Goal: Task Accomplishment & Management: Manage account settings

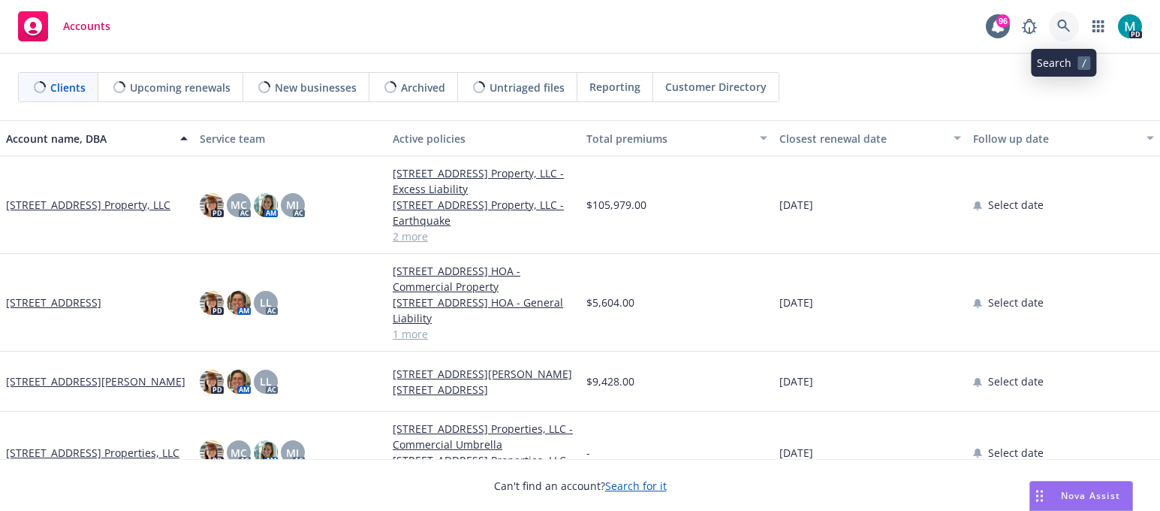
click at [1062, 22] on icon at bounding box center [1064, 27] width 14 height 14
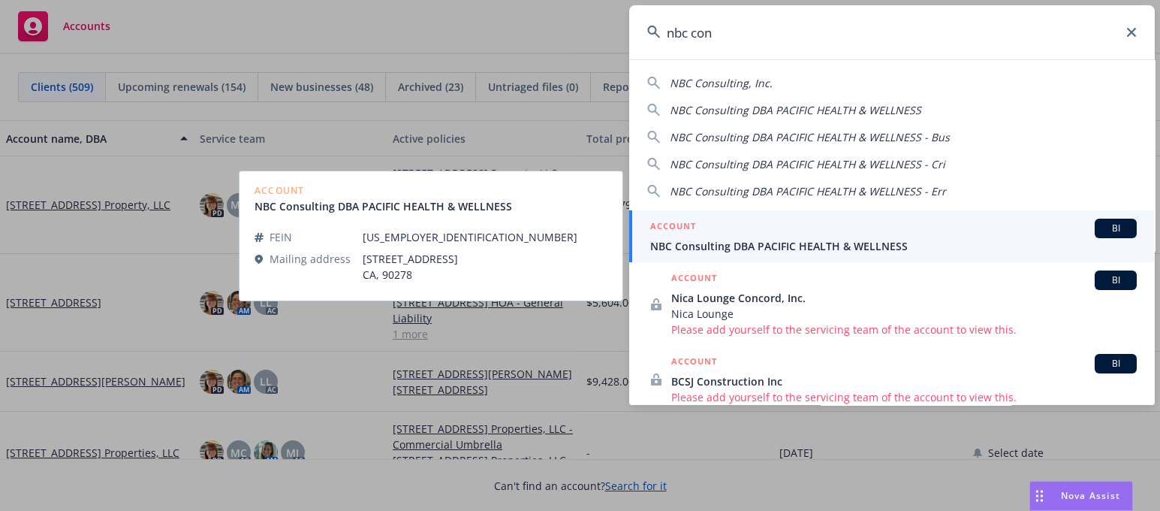
type input "nbc con"
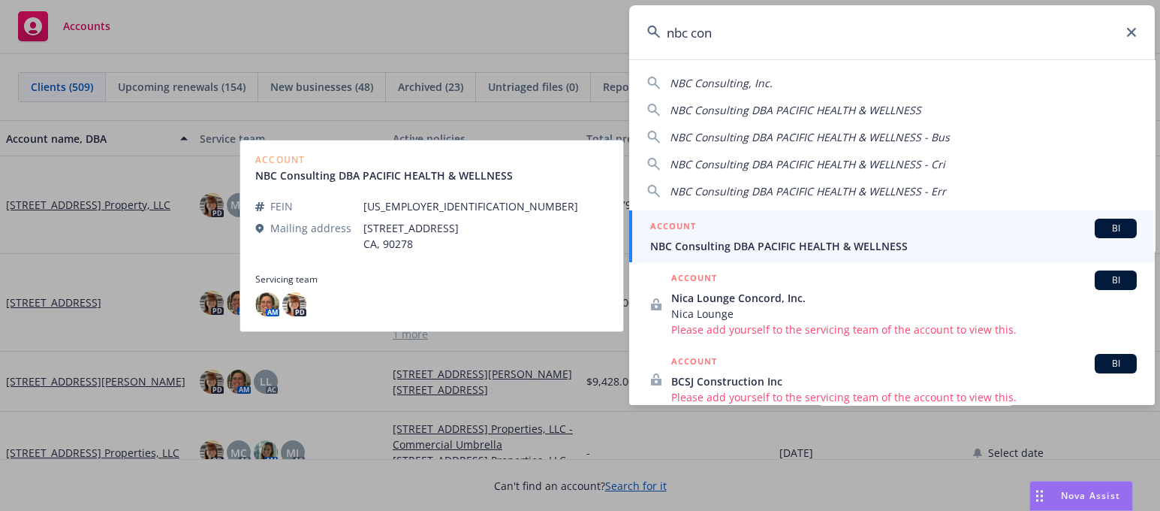
click at [785, 254] on link "ACCOUNT BI NBC Consulting DBA PACIFIC HEALTH & WELLNESS" at bounding box center [892, 236] width 526 height 52
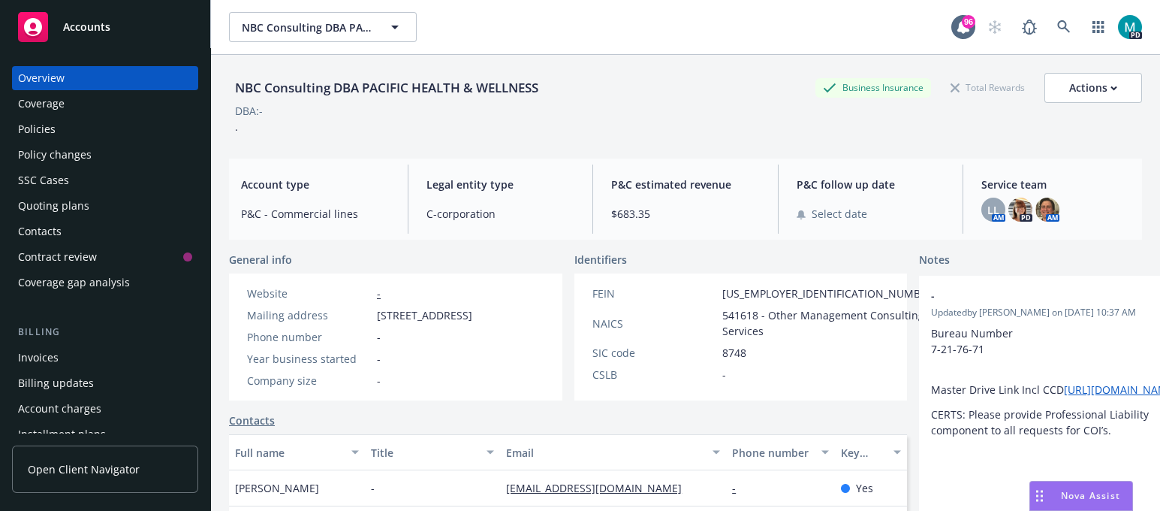
click at [60, 128] on div "Policies" at bounding box center [105, 129] width 174 height 24
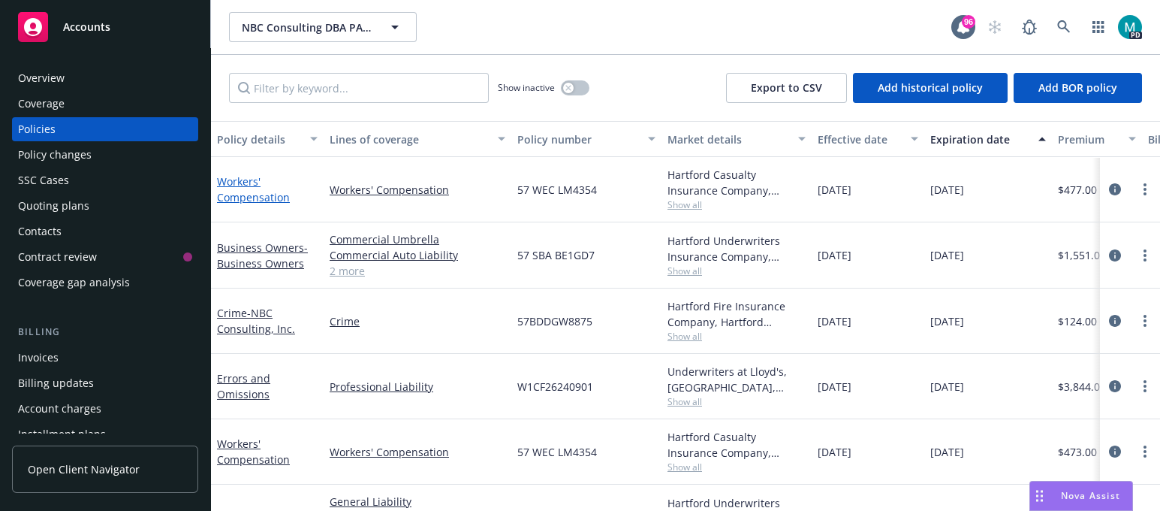
click at [229, 197] on link "Workers' Compensation" at bounding box center [253, 189] width 73 height 30
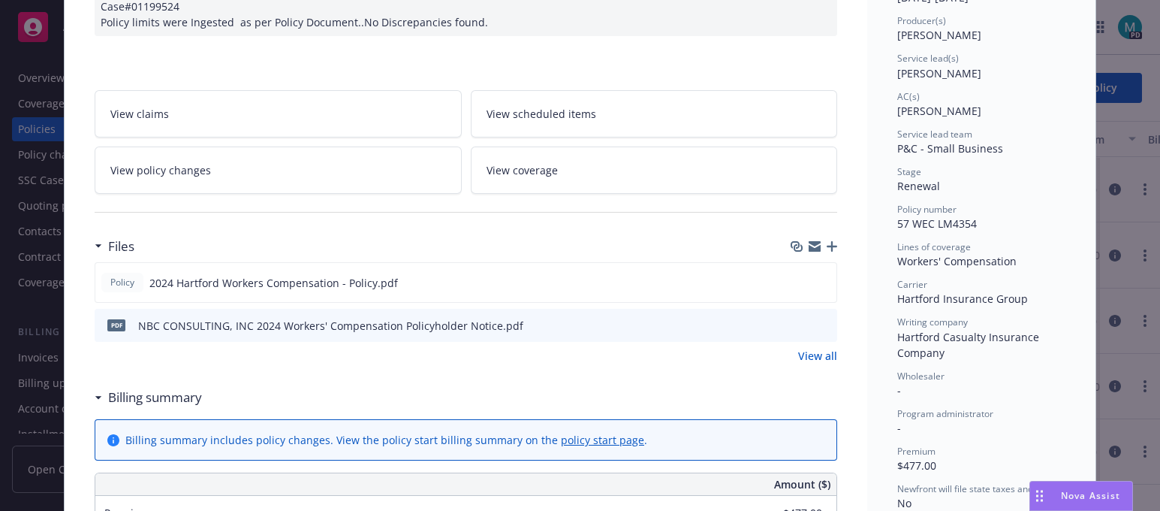
scroll to position [187, 0]
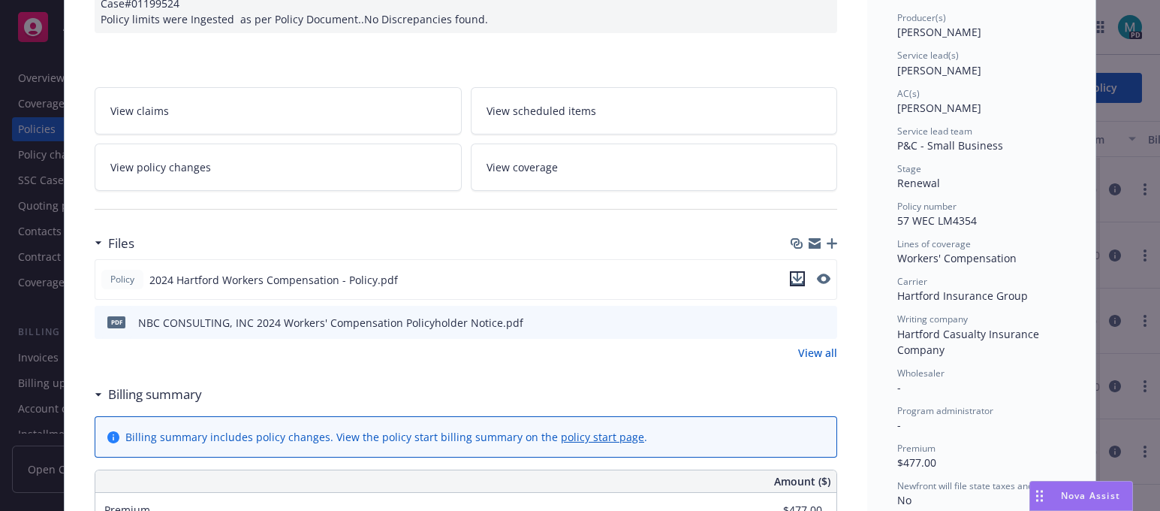
click at [795, 275] on icon "download file" at bounding box center [798, 279] width 12 height 12
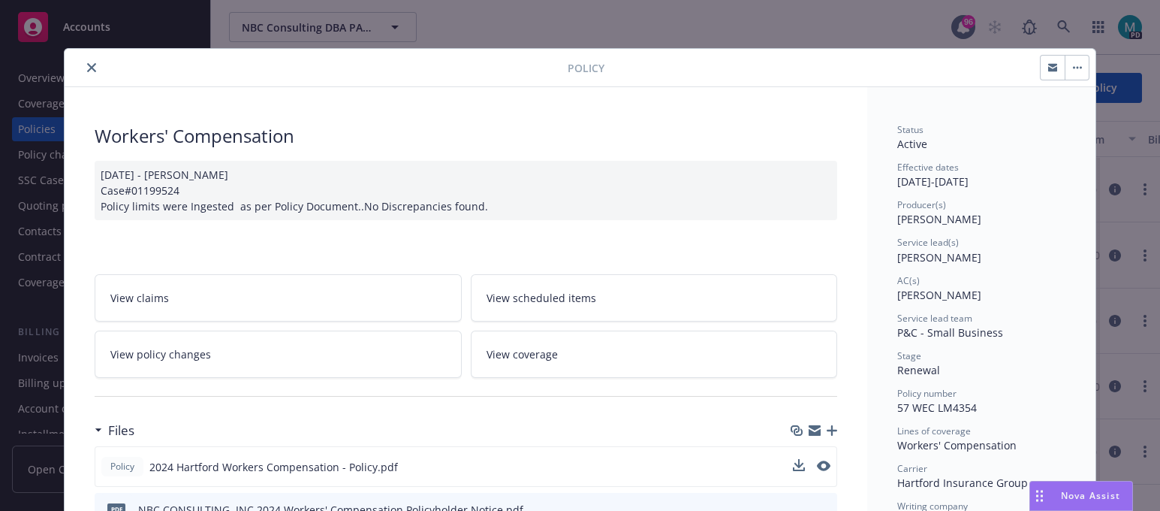
click at [87, 64] on icon "close" at bounding box center [91, 67] width 9 height 9
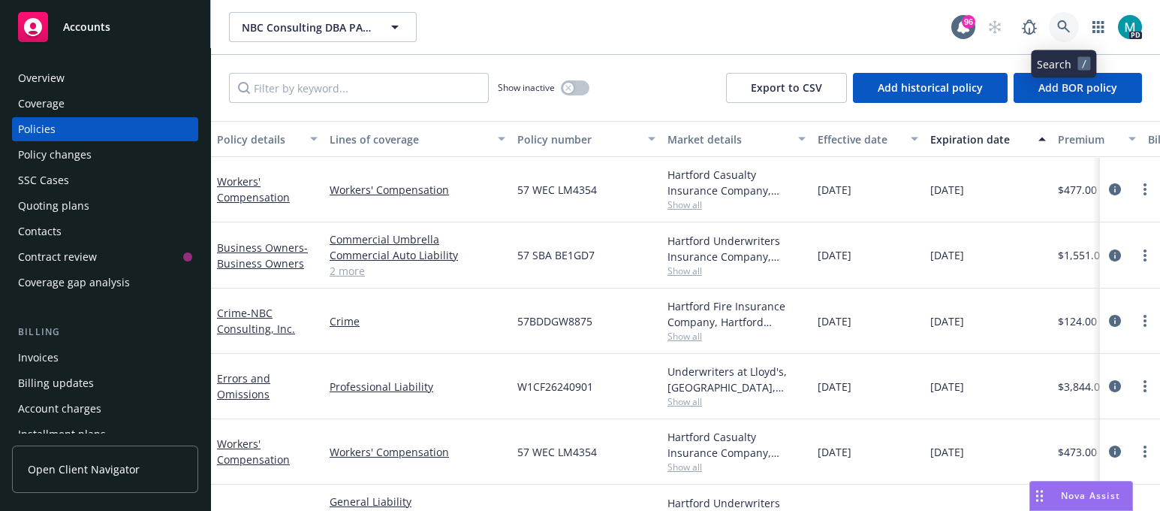
click at [1060, 28] on icon at bounding box center [1063, 26] width 13 height 13
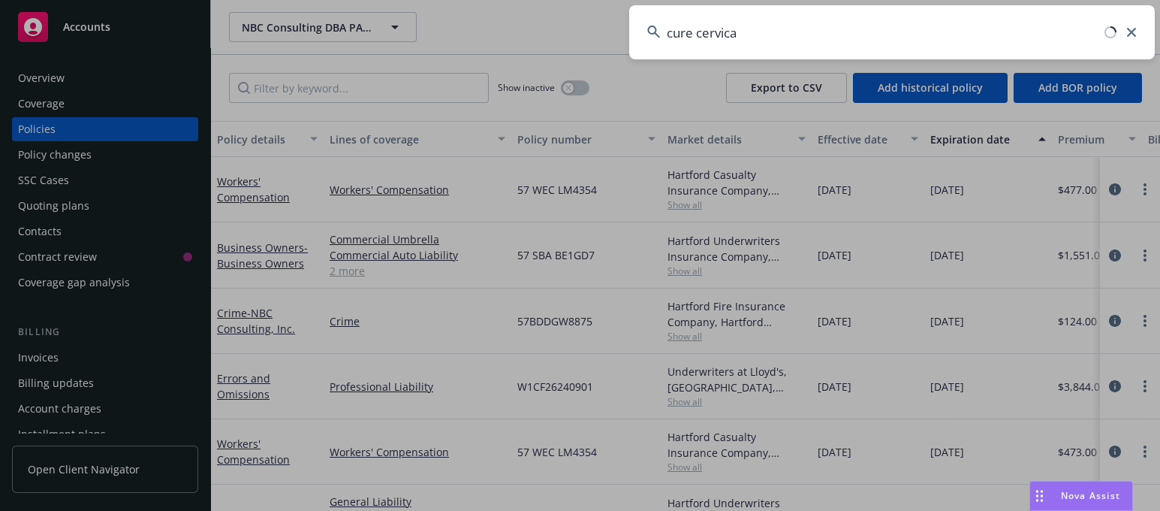
type input "cure cervical"
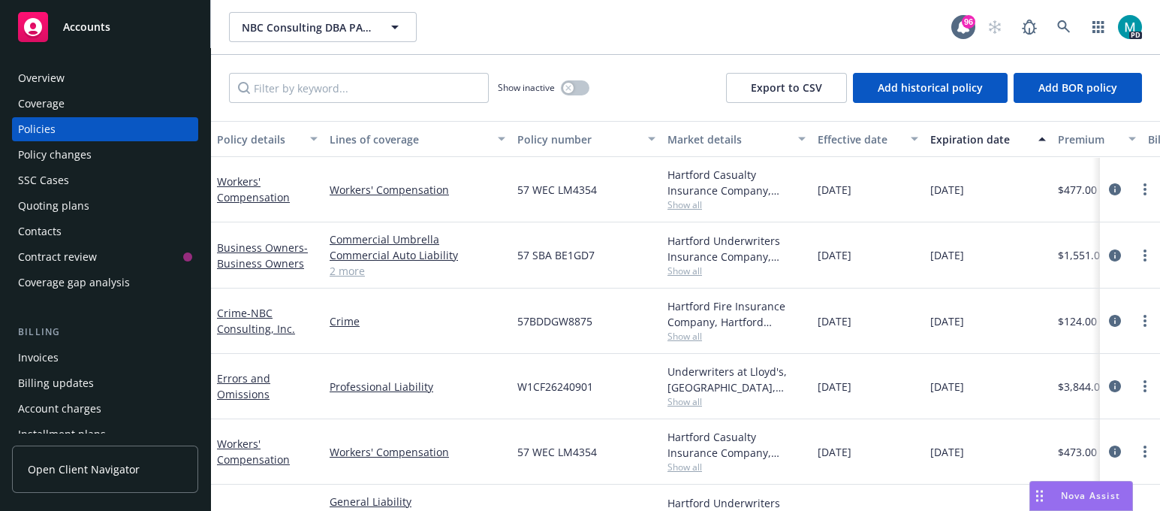
click at [99, 29] on span "Accounts" at bounding box center [86, 27] width 47 height 12
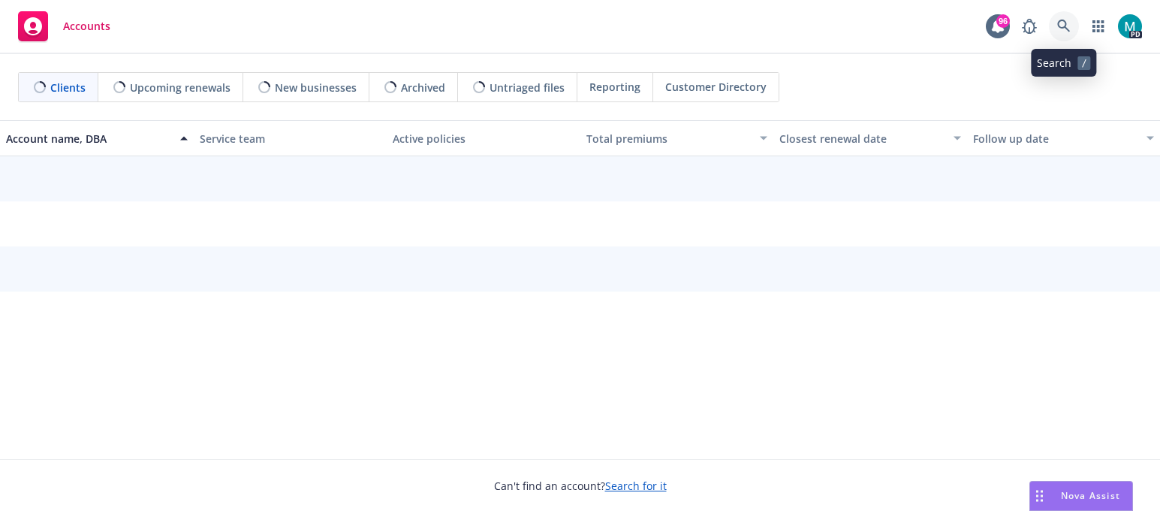
click at [1067, 28] on icon at bounding box center [1063, 26] width 13 height 13
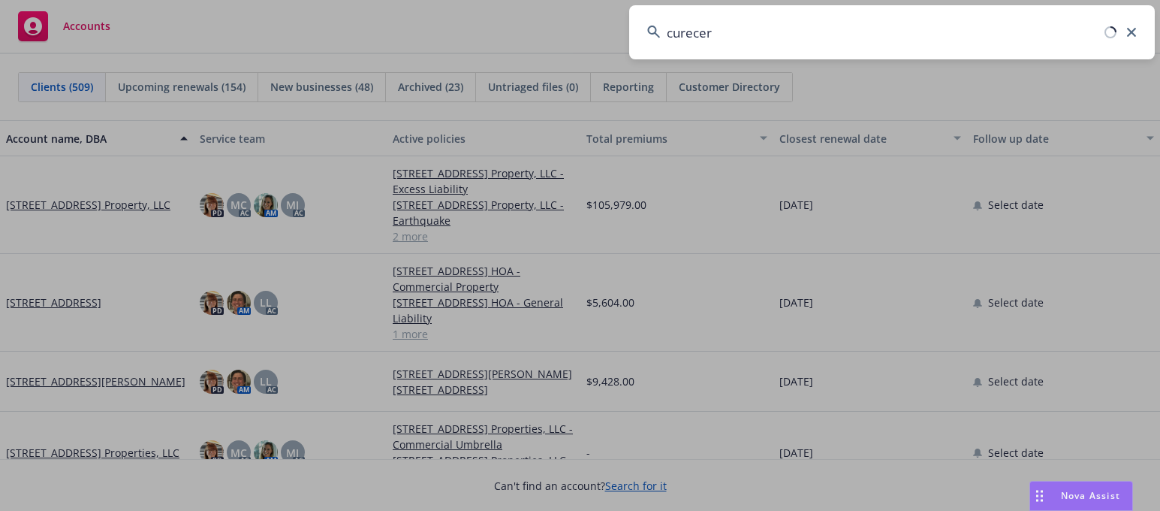
type input "curecer"
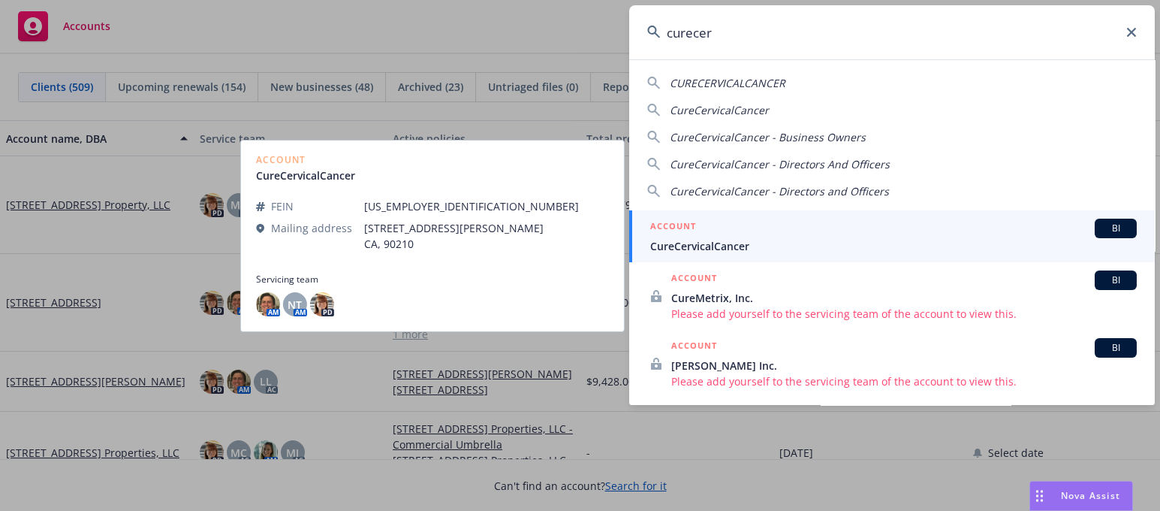
click at [721, 246] on span "CureCervicalCancer" at bounding box center [893, 246] width 487 height 16
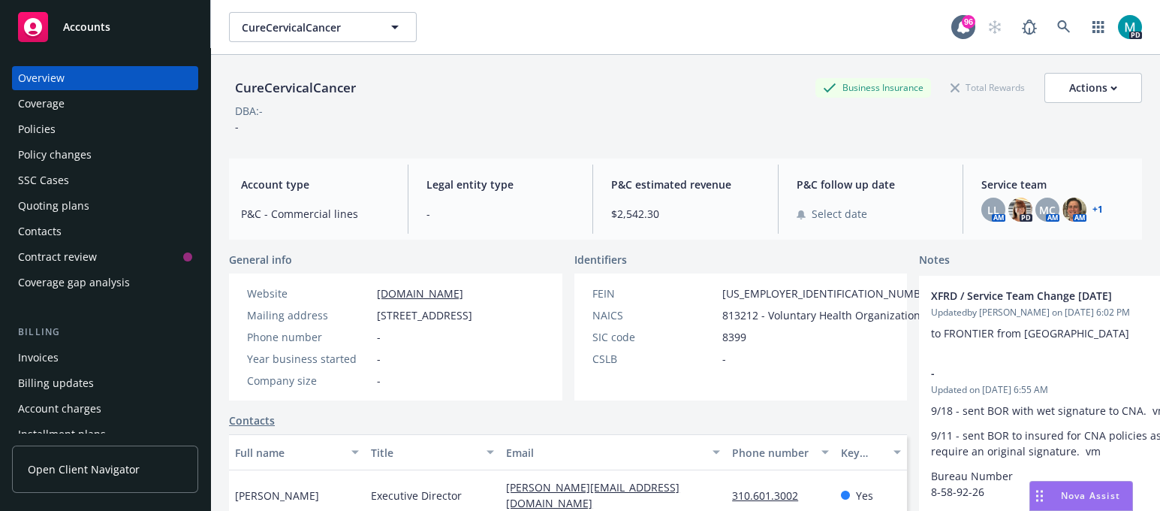
click at [37, 130] on div "Policies" at bounding box center [37, 129] width 38 height 24
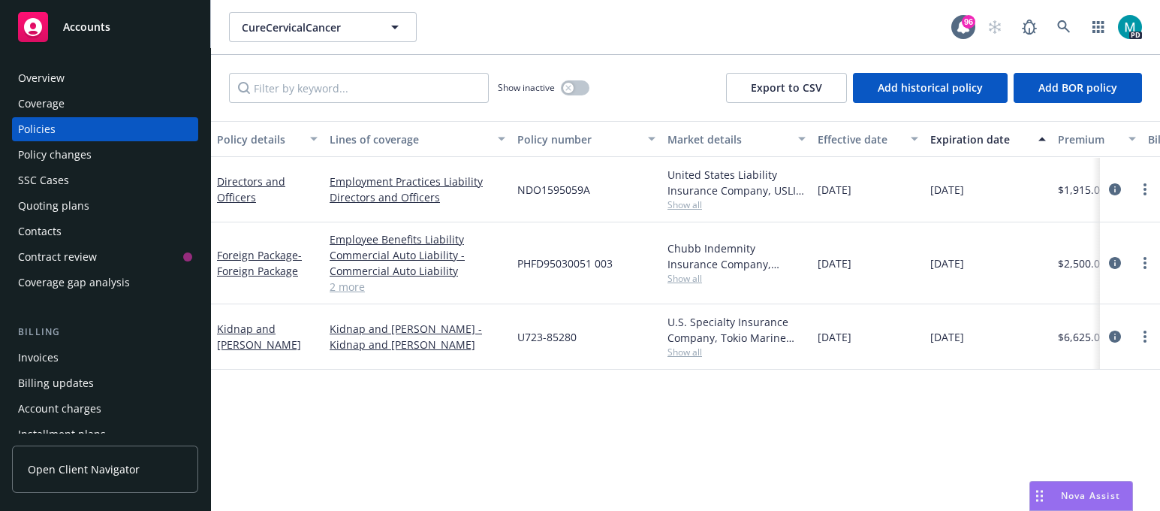
click at [687, 205] on span "Show all" at bounding box center [737, 204] width 138 height 13
click at [914, 219] on div "[DATE]" at bounding box center [868, 189] width 113 height 65
click at [83, 68] on div "Overview" at bounding box center [105, 78] width 174 height 24
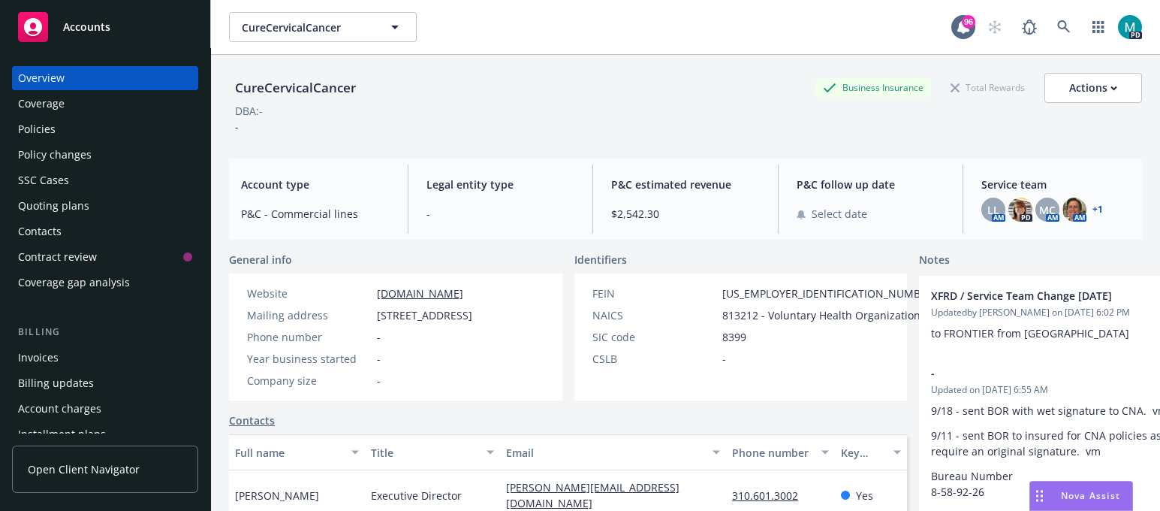
click at [1093, 210] on link "+ 1" at bounding box center [1098, 209] width 11 height 9
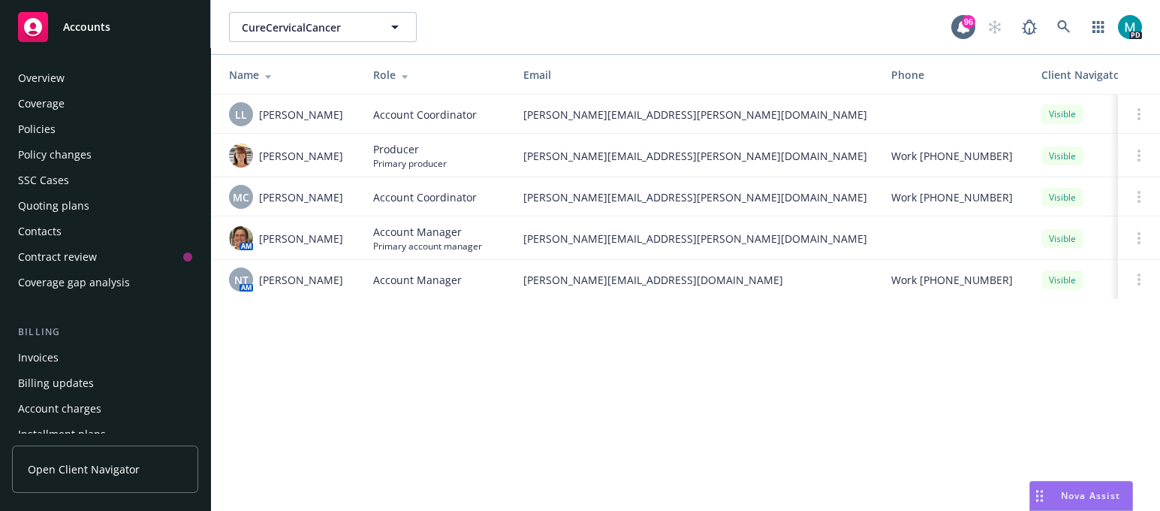
click at [101, 128] on div "Policies" at bounding box center [105, 129] width 174 height 24
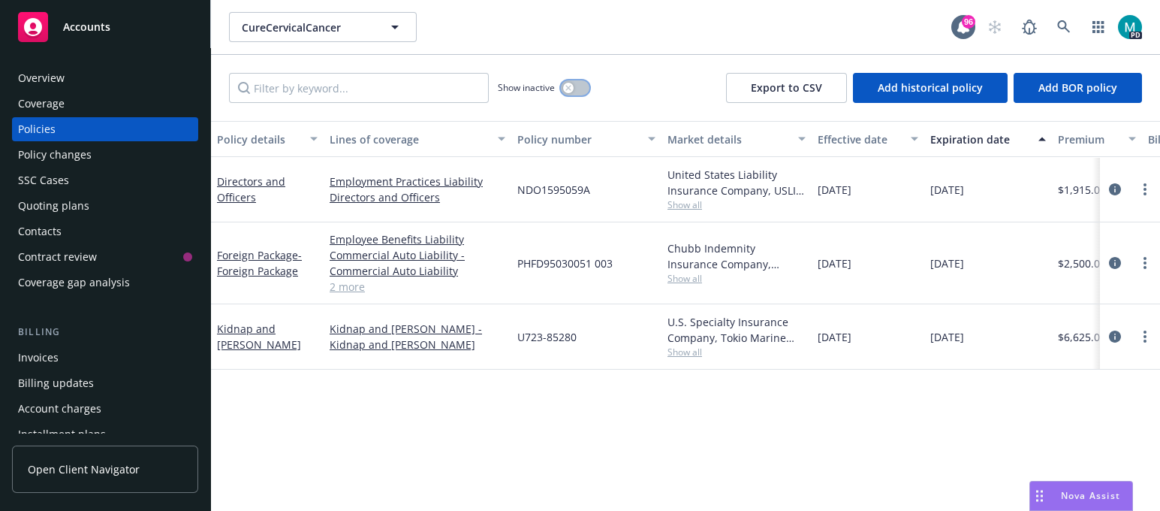
click at [578, 84] on button "button" at bounding box center [575, 87] width 29 height 15
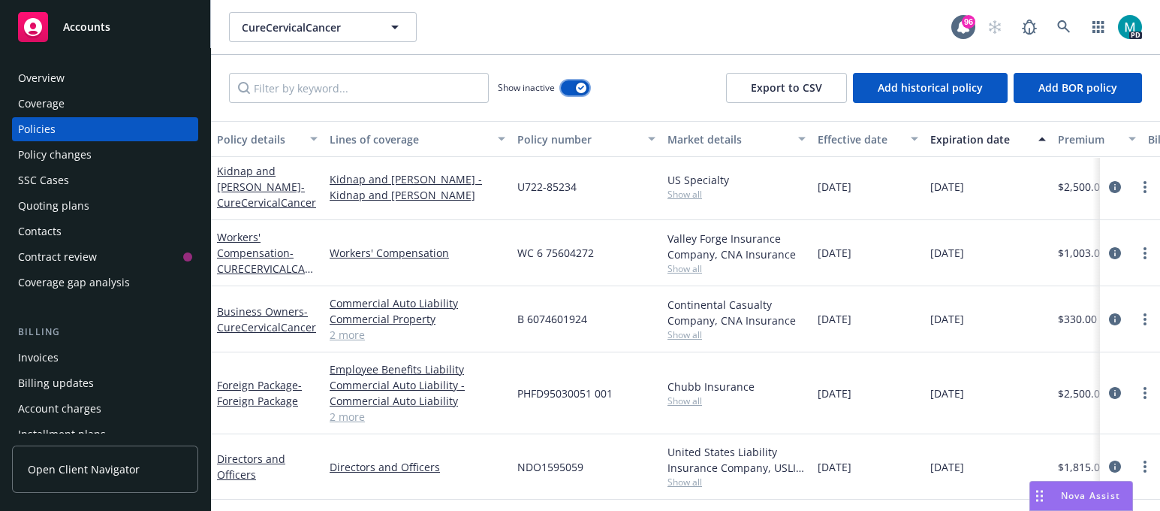
scroll to position [1407, 0]
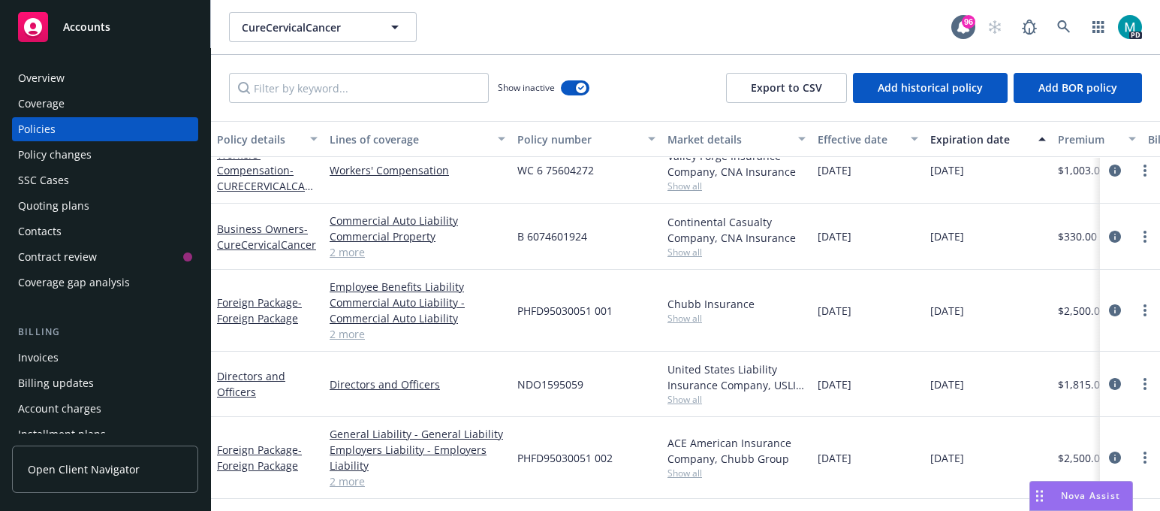
click at [77, 131] on div "Policies" at bounding box center [105, 129] width 174 height 24
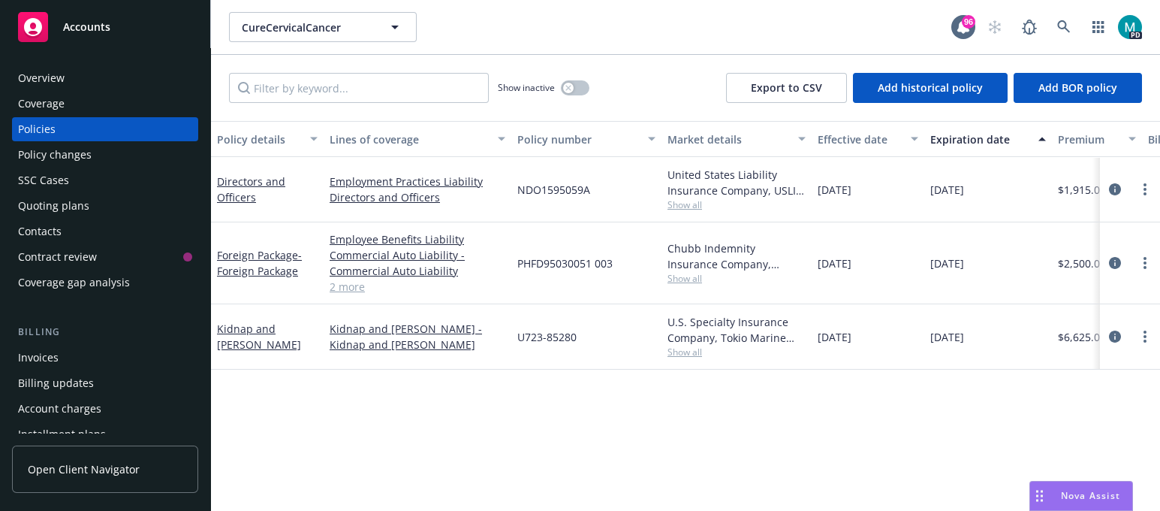
click at [61, 76] on div "Overview" at bounding box center [41, 78] width 47 height 24
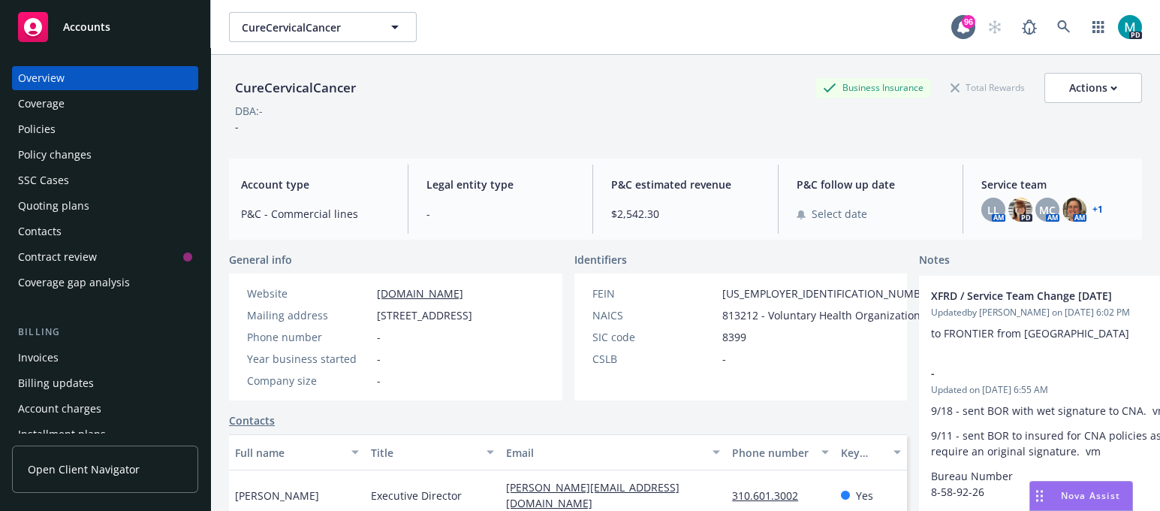
click at [38, 125] on div "Policies" at bounding box center [37, 129] width 38 height 24
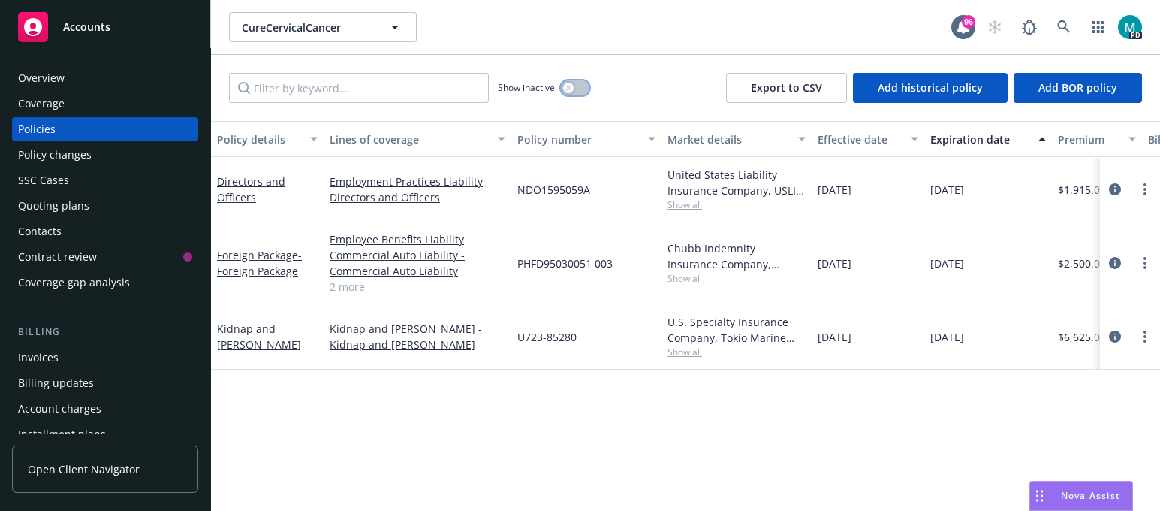
click at [568, 80] on button "button" at bounding box center [575, 87] width 29 height 15
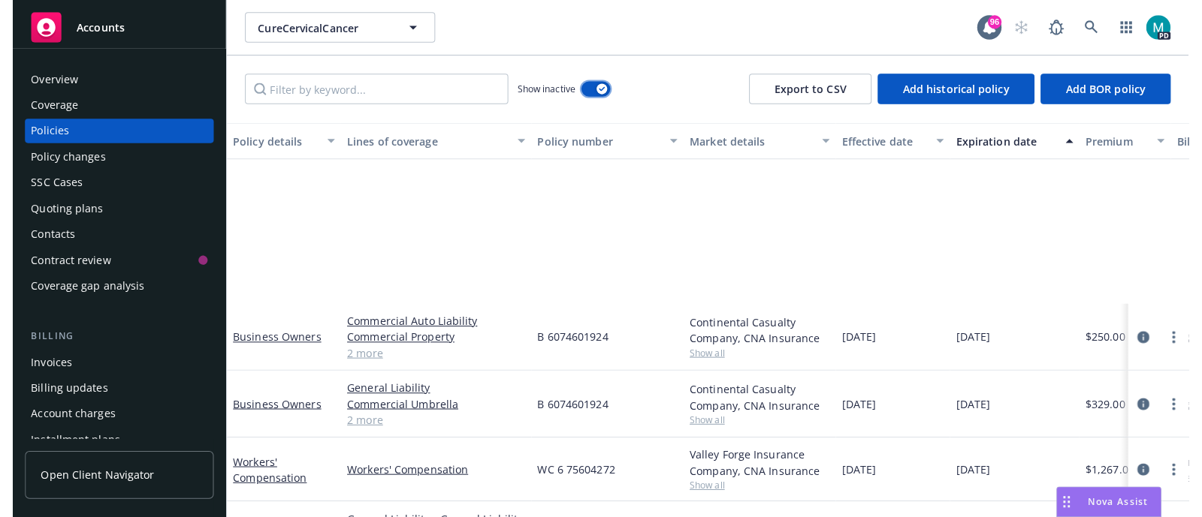
scroll to position [1313, 0]
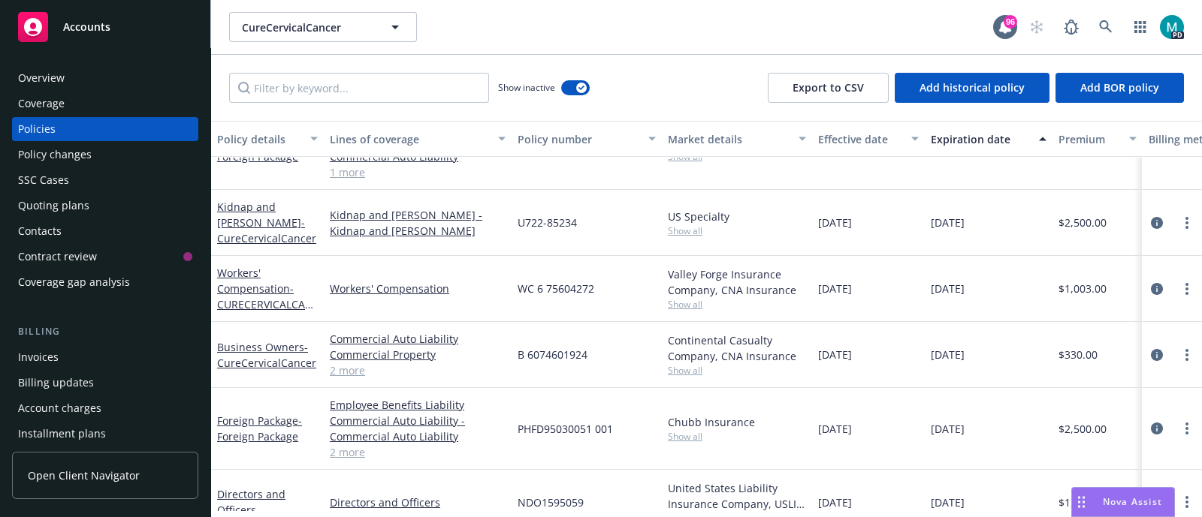
click at [61, 84] on div "Overview" at bounding box center [41, 78] width 47 height 24
